Goal: Task Accomplishment & Management: Use online tool/utility

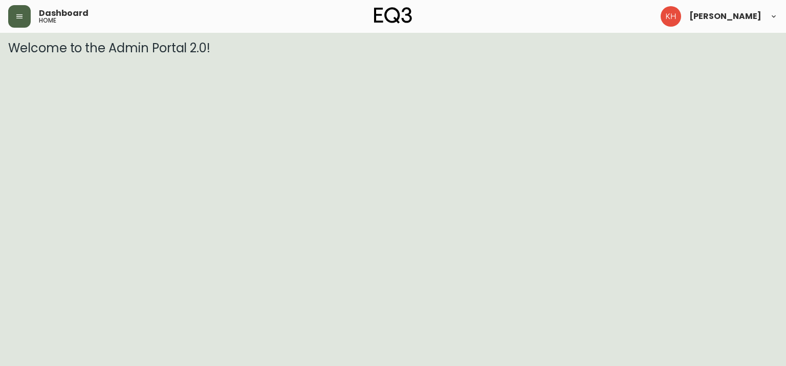
click at [16, 17] on icon "button" at bounding box center [19, 16] width 8 height 8
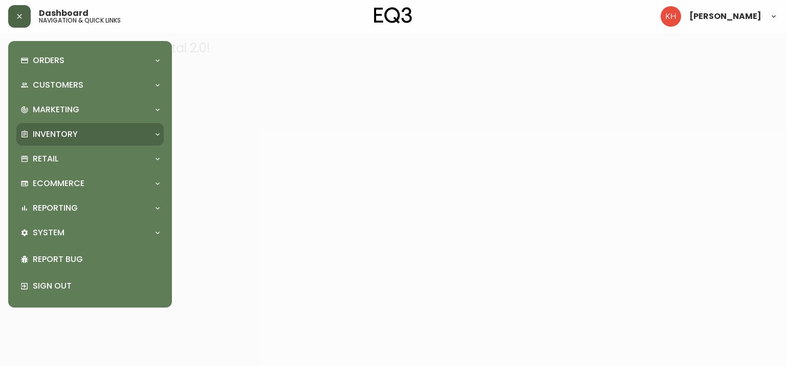
click at [42, 138] on p "Inventory" at bounding box center [55, 134] width 45 height 11
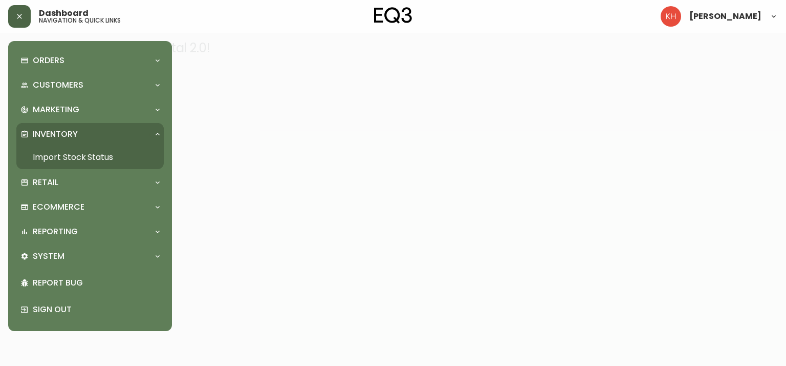
click at [91, 155] on link "Import Stock Status" at bounding box center [89, 157] width 147 height 24
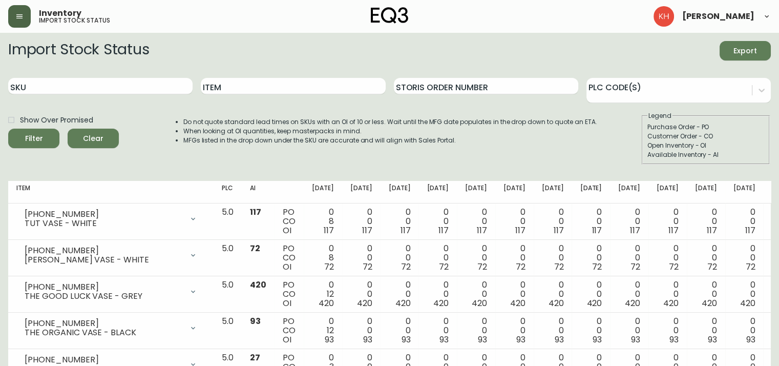
click at [732, 51] on span "Export" at bounding box center [745, 51] width 35 height 13
